Goal: Check status: Check status

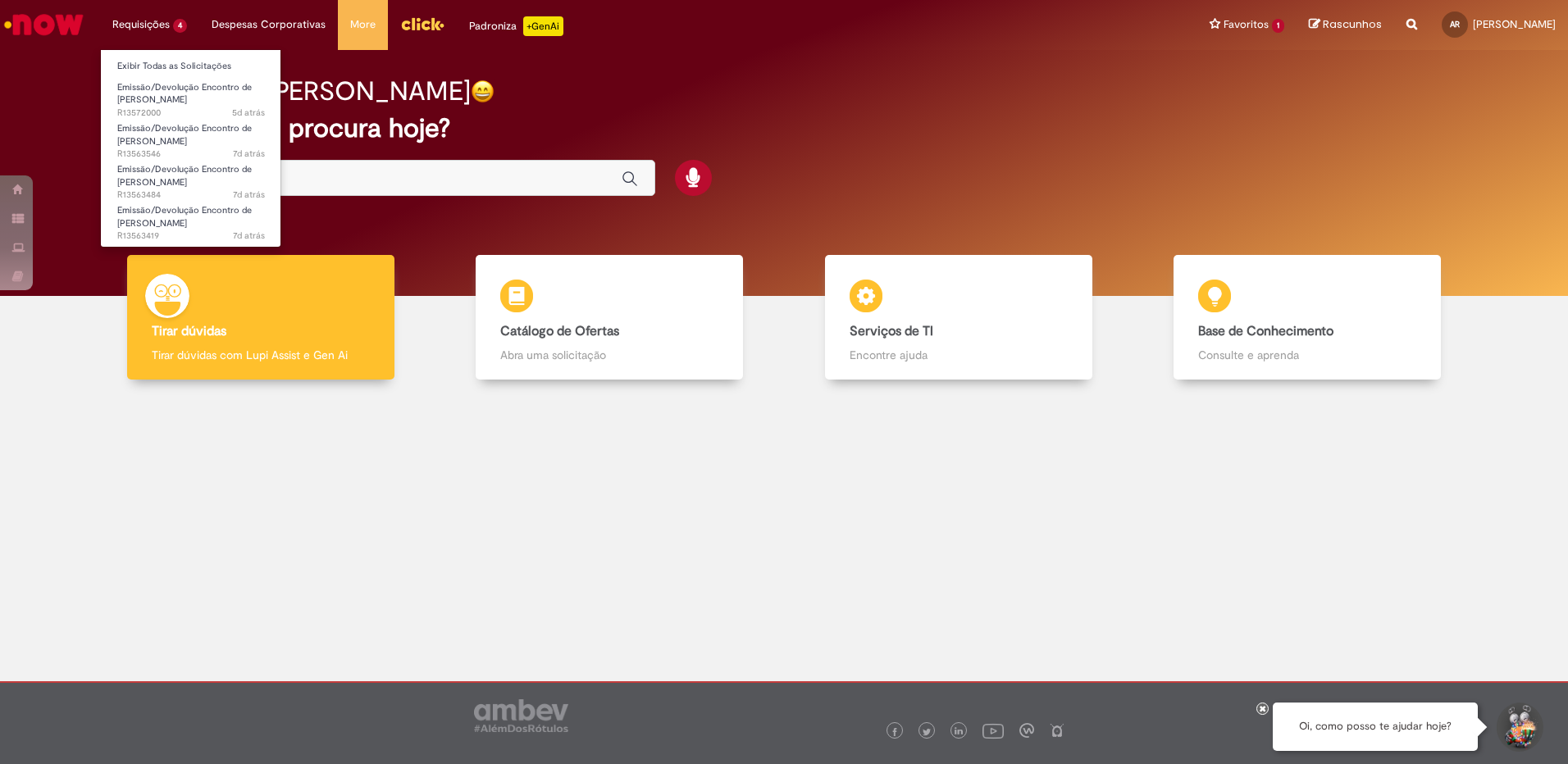
click at [172, 34] on li "Requisições 4 Exibir Todas as Solicitações Emissão/Devolução Encontro de Contas…" at bounding box center [150, 24] width 99 height 49
click at [168, 85] on span "Emissão/Devolução Encontro de [PERSON_NAME]" at bounding box center [184, 94] width 135 height 26
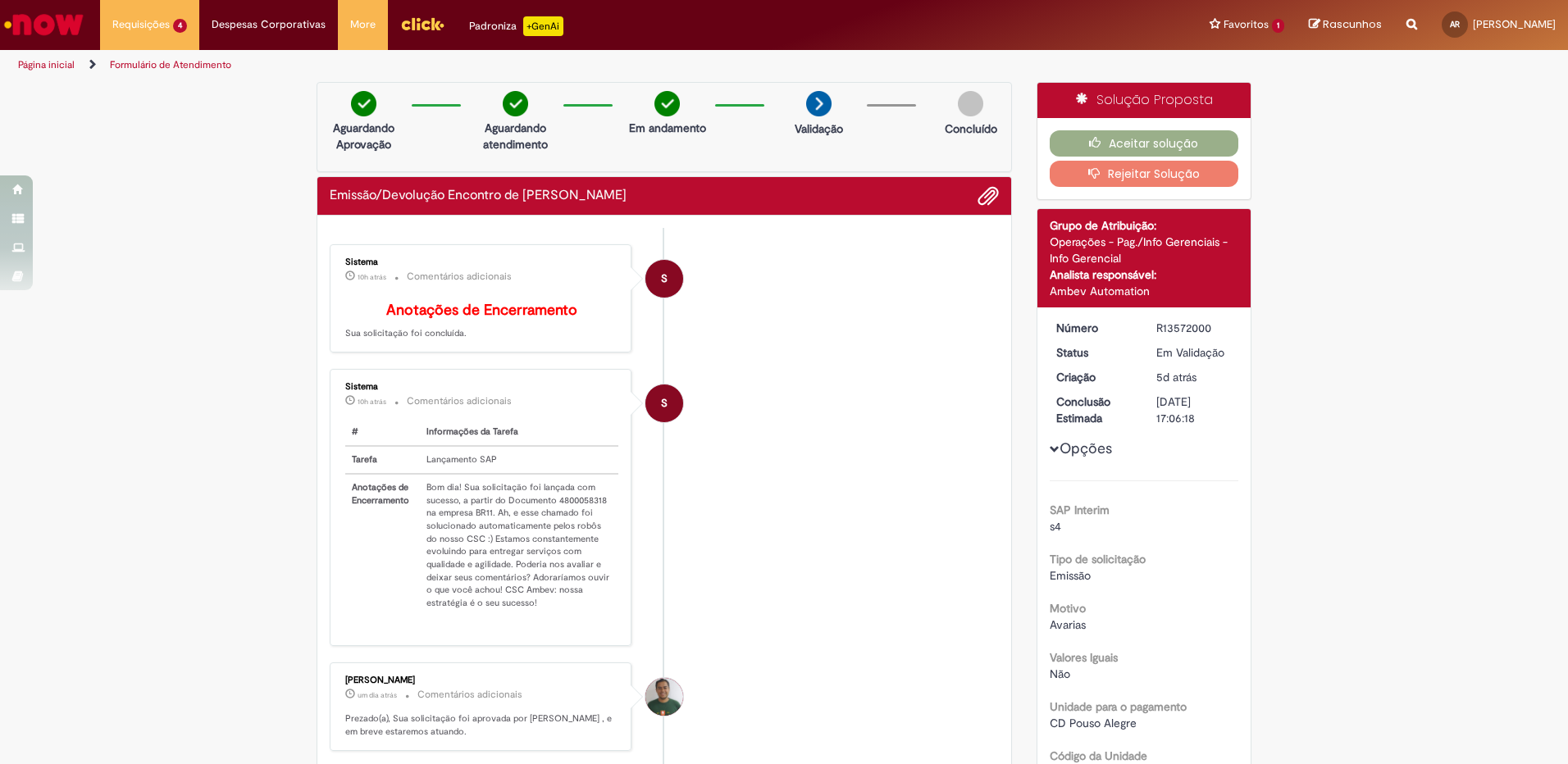
click at [579, 513] on td "Bom dia! Sua solicitação foi lançada com sucesso, a partir do Documento 4800058…" at bounding box center [520, 545] width 199 height 143
copy td "4800058318"
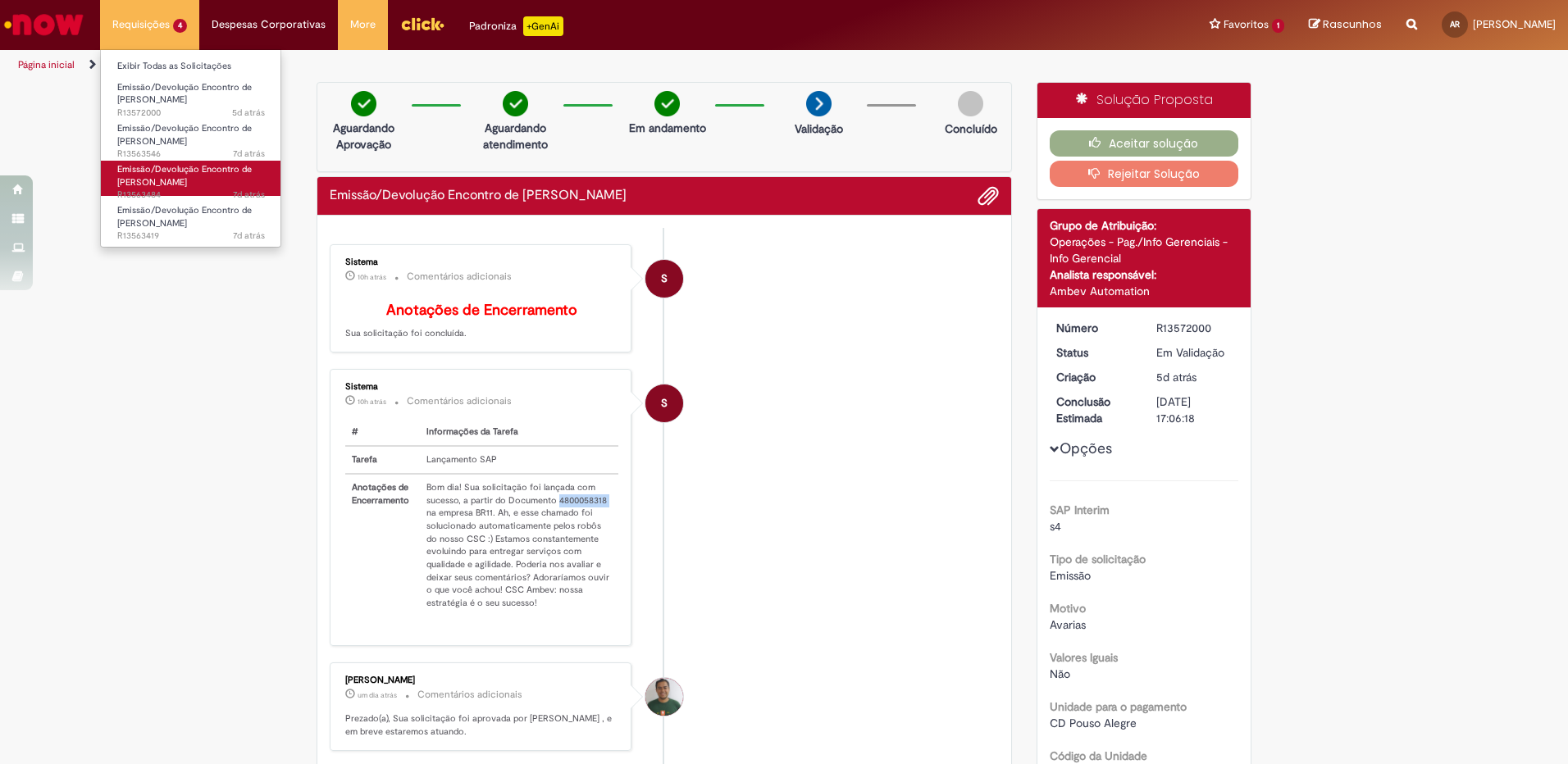
click at [137, 181] on span "Emissão/Devolução Encontro de [PERSON_NAME]" at bounding box center [184, 175] width 135 height 26
click at [227, 158] on li "Emissão/Devolução Encontro de Contas Fornecedor 7d atrás 7 dias atrás R13563484" at bounding box center [191, 175] width 180 height 41
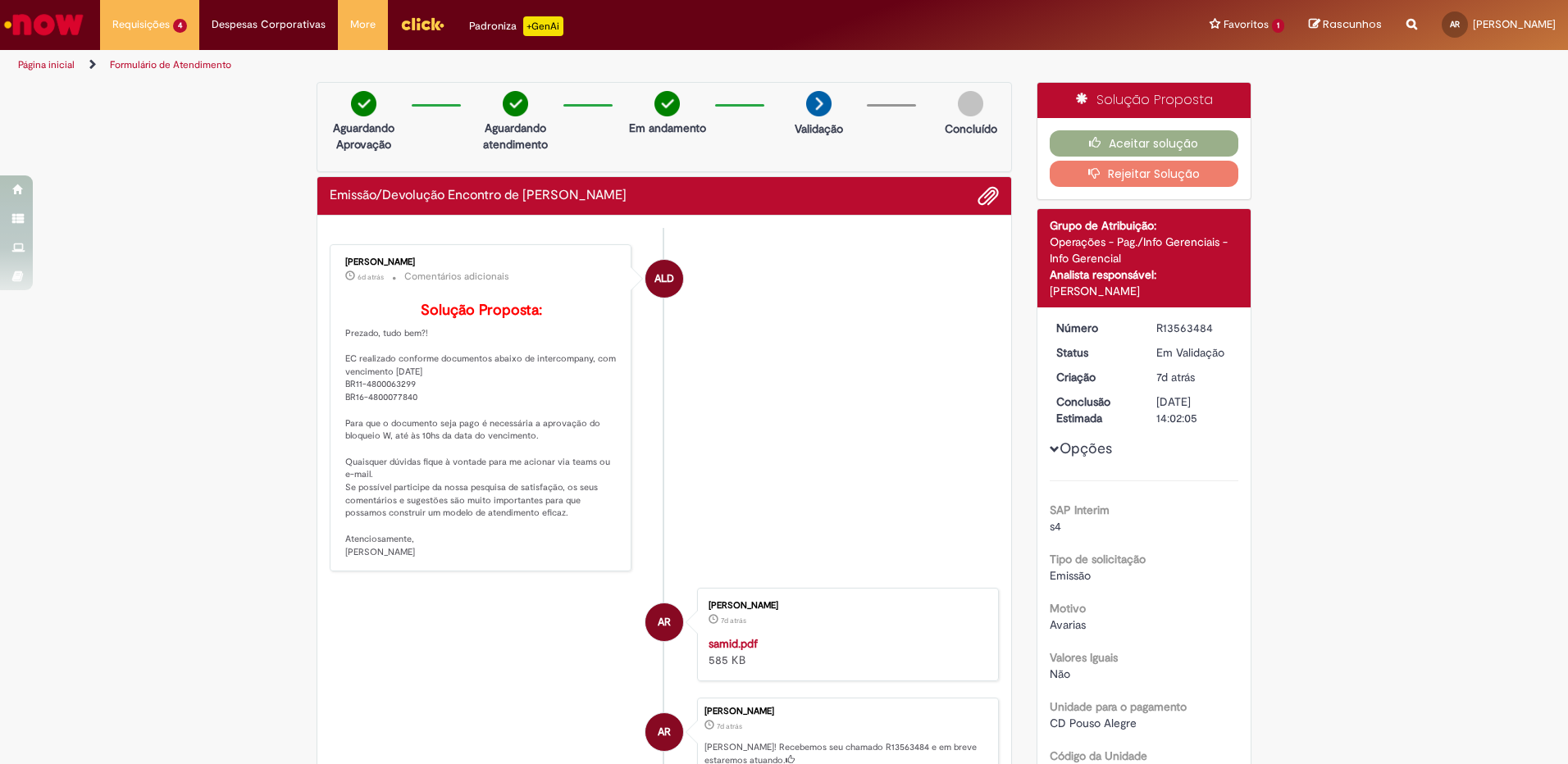
click at [388, 411] on p "Solução Proposta: Prezado, tudo bem?! EC realizado conforme documentos abaixo d…" at bounding box center [482, 430] width 273 height 256
copy p "4800063299"
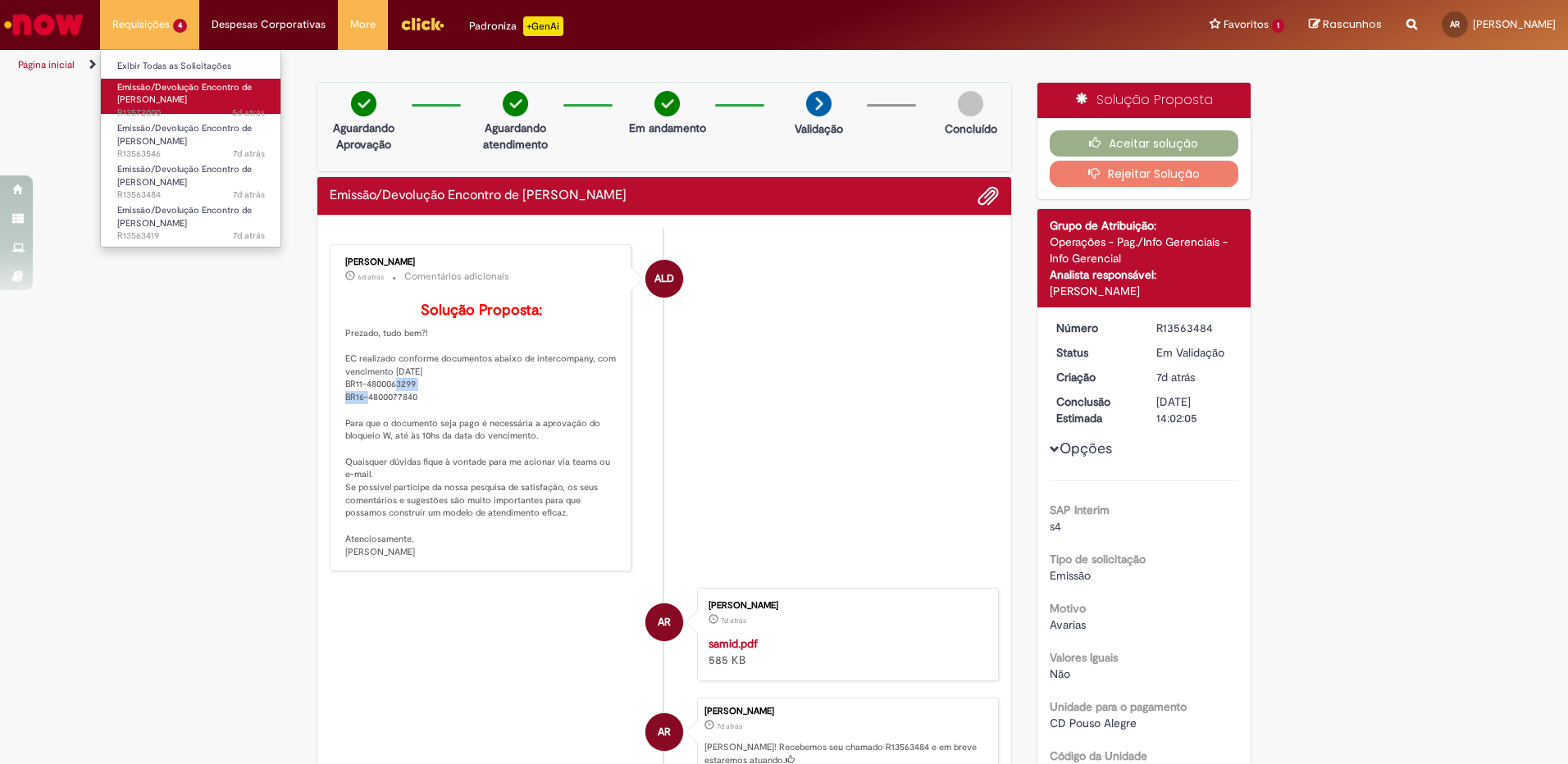
click at [152, 88] on span "Emissão/Devolução Encontro de [PERSON_NAME]" at bounding box center [184, 94] width 135 height 26
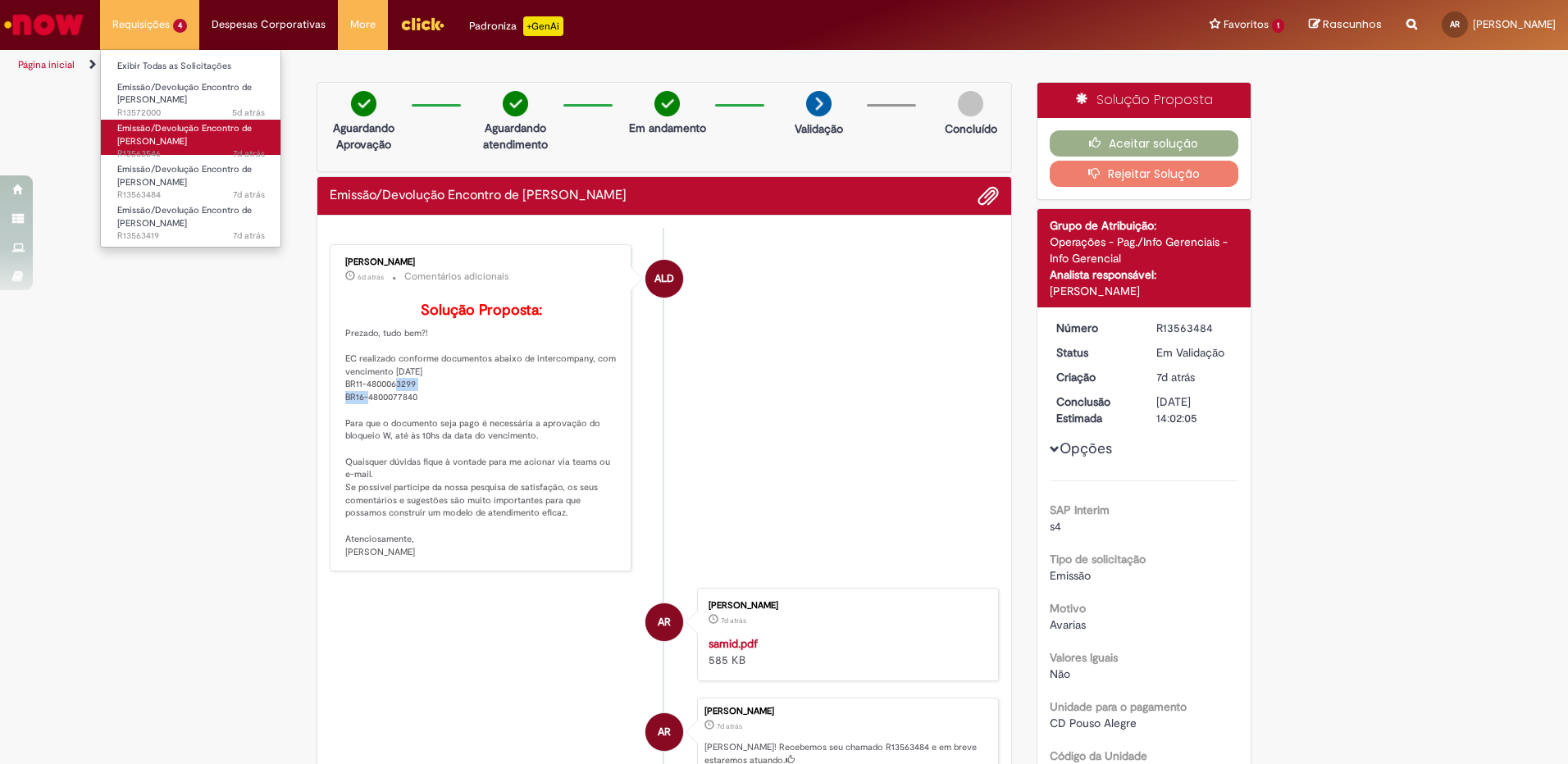
click at [143, 143] on span "Emissão/Devolução Encontro de [PERSON_NAME]" at bounding box center [184, 135] width 135 height 26
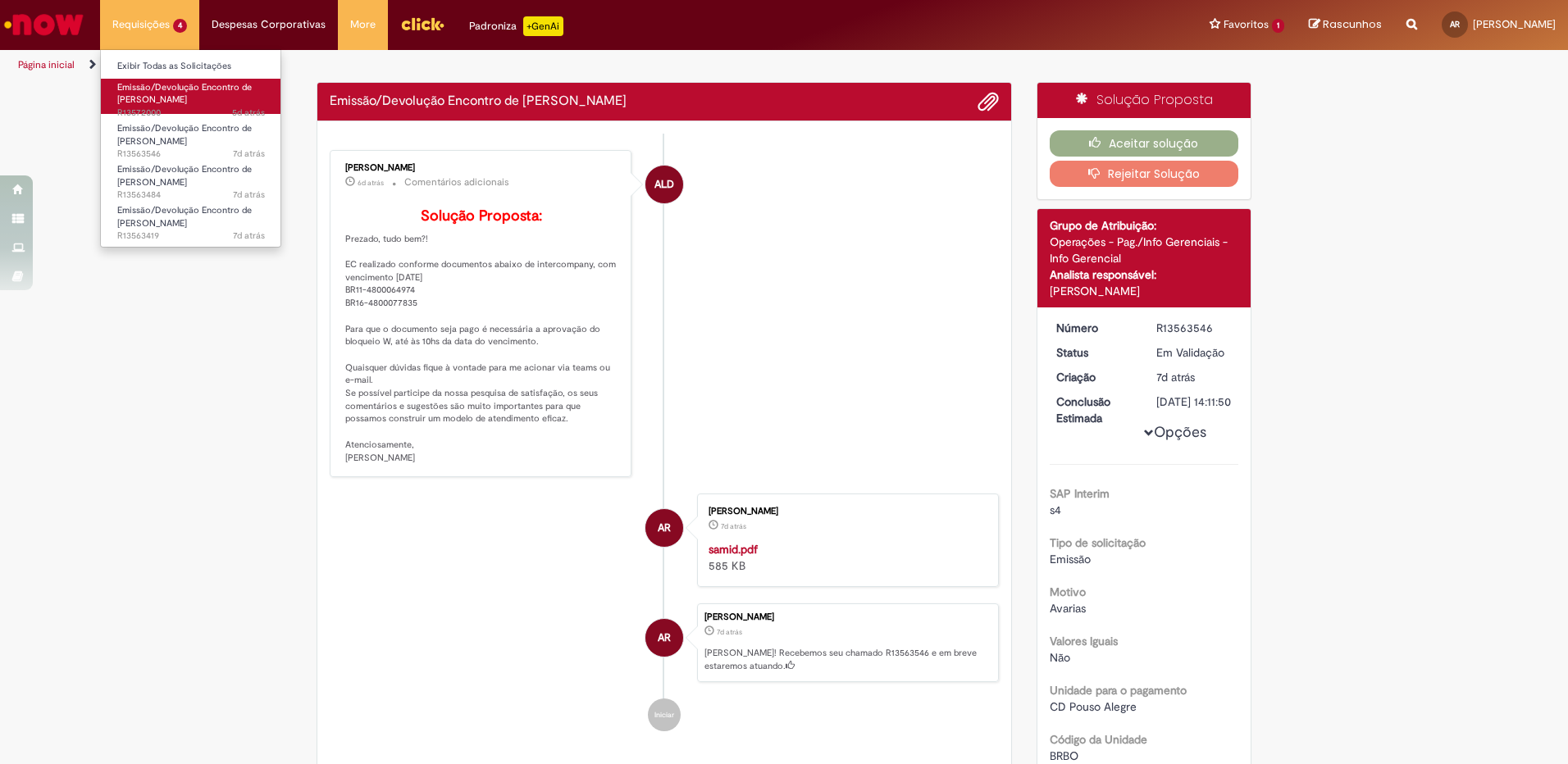
click at [141, 88] on span "Emissão/Devolução Encontro de [PERSON_NAME]" at bounding box center [184, 94] width 135 height 26
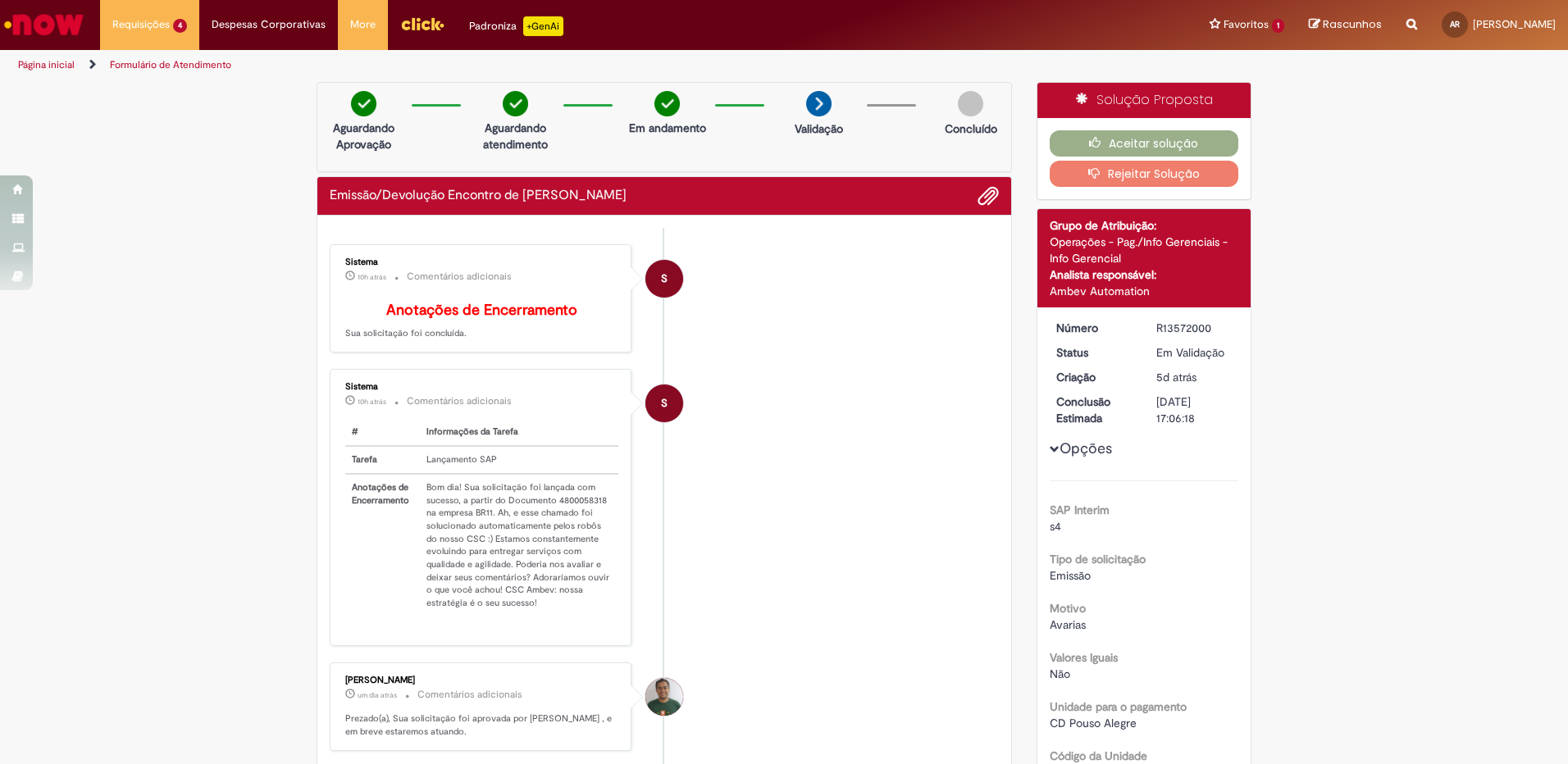
scroll to position [82, 0]
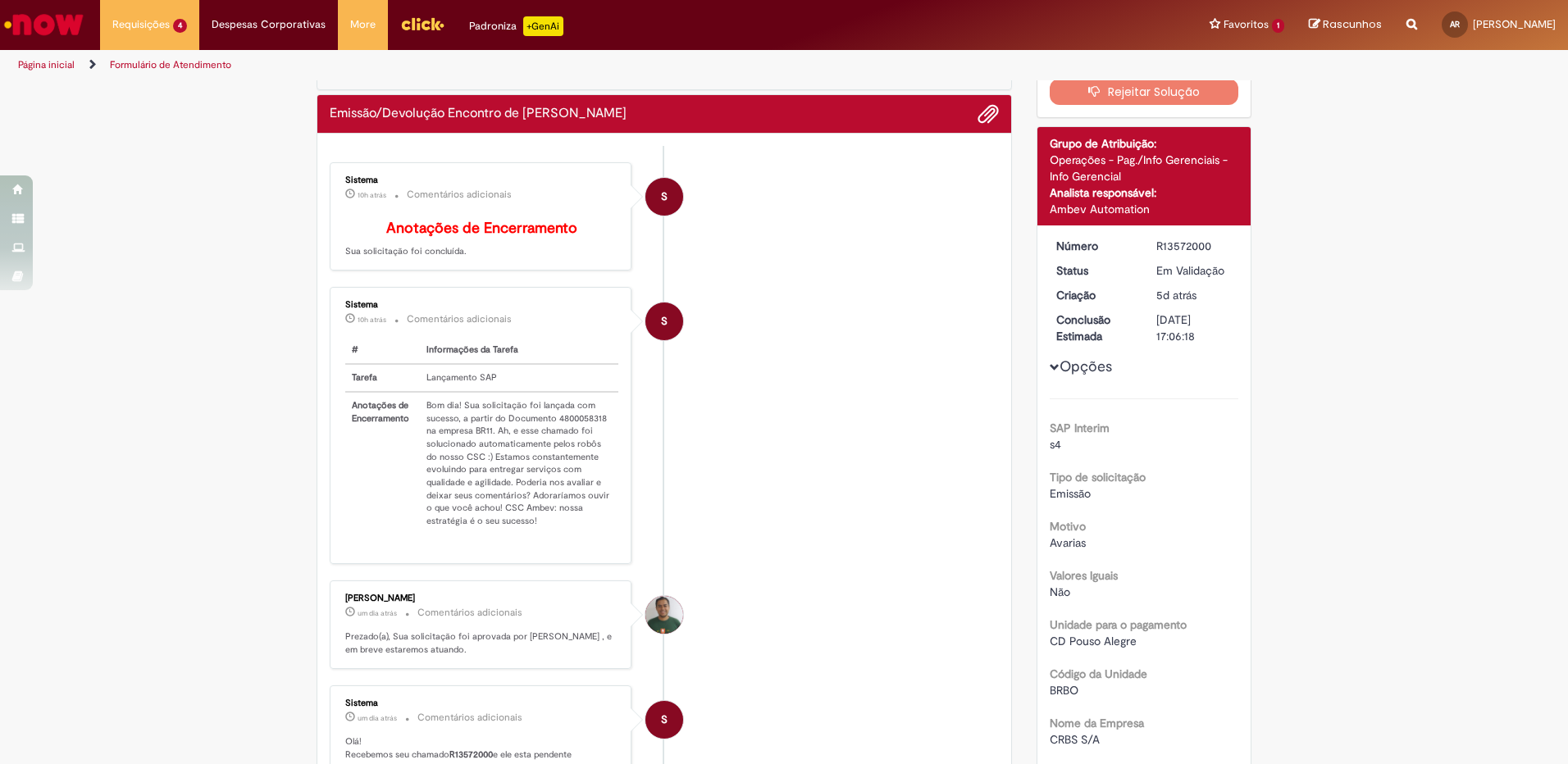
click at [580, 429] on td "Bom dia! Sua solicitação foi lançada com sucesso, a partir do Documento 4800058…" at bounding box center [520, 463] width 199 height 143
copy td "4800058318"
